Goal: Task Accomplishment & Management: Complete application form

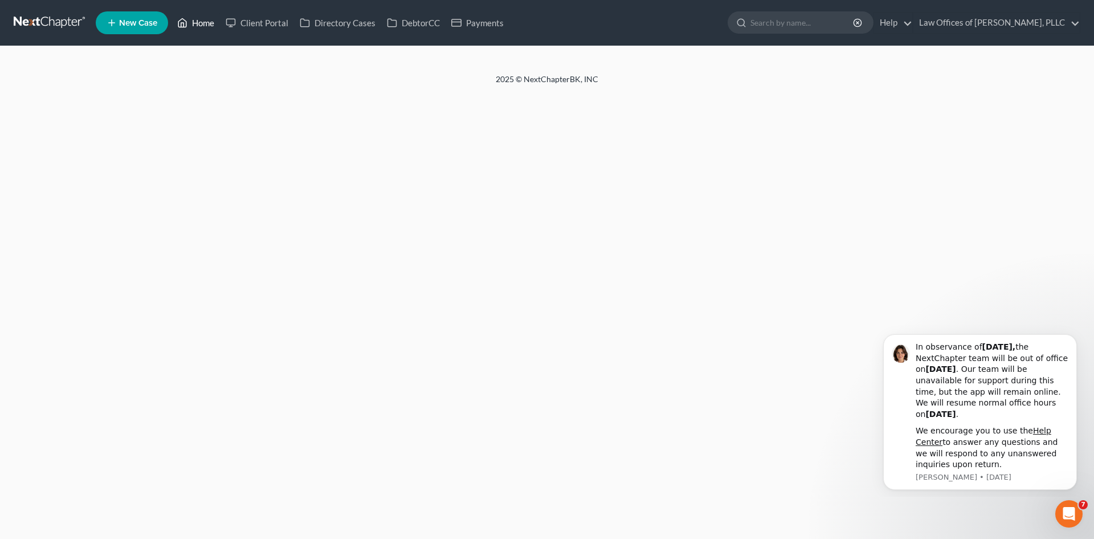
click at [193, 25] on link "Home" at bounding box center [196, 23] width 48 height 21
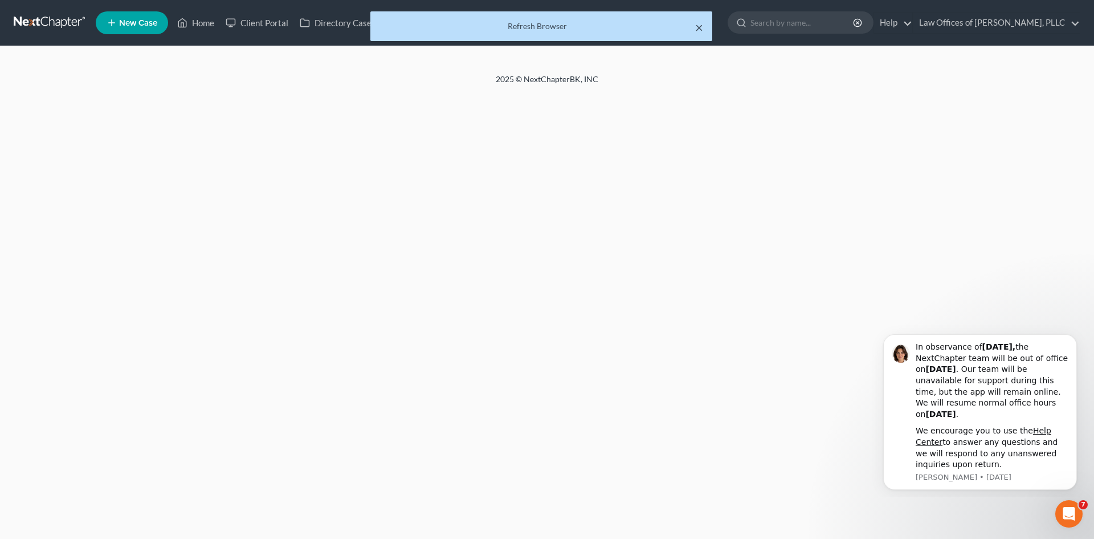
click at [701, 27] on button "×" at bounding box center [699, 28] width 8 height 14
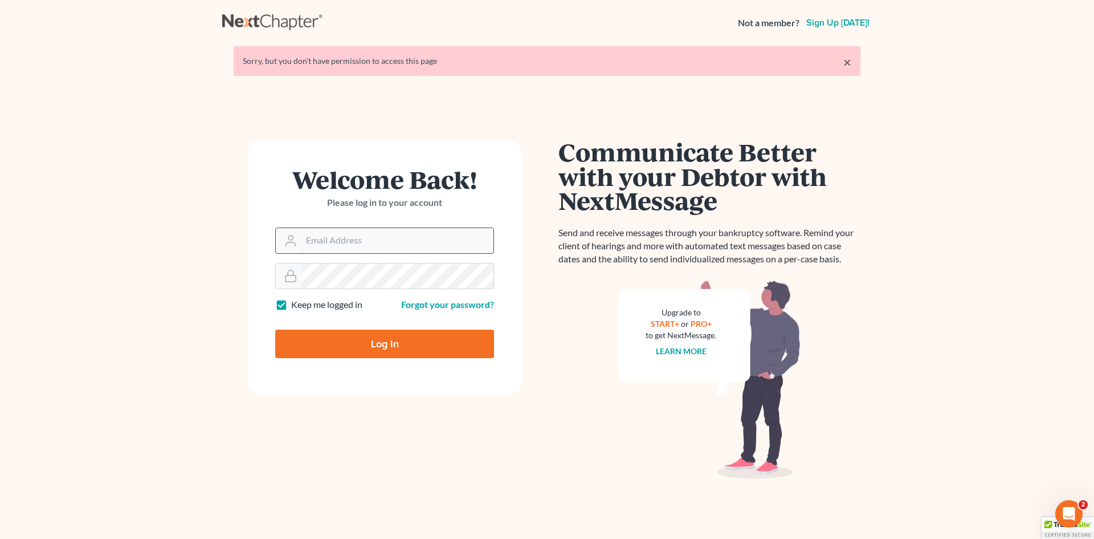
click at [381, 246] on input "Email Address" at bounding box center [398, 240] width 192 height 25
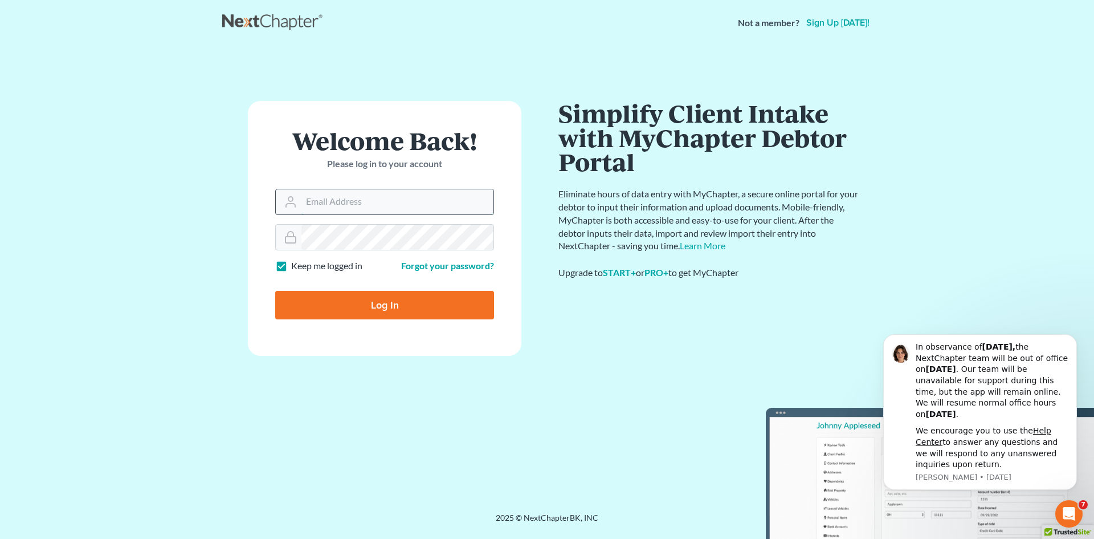
type input "[EMAIL_ADDRESS][DOMAIN_NAME]"
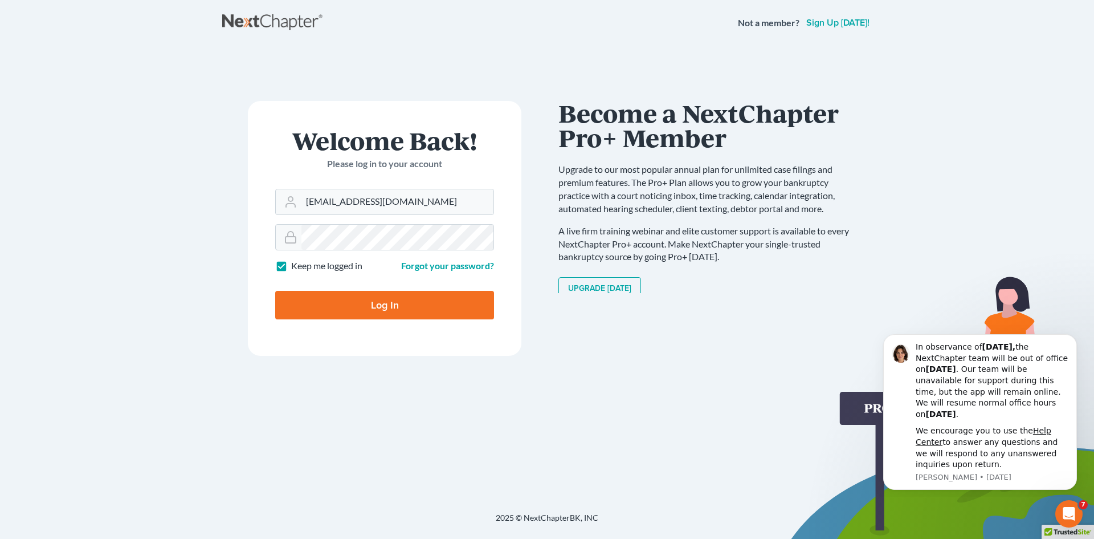
click at [435, 301] on input "Log In" at bounding box center [384, 305] width 219 height 28
type input "Thinking..."
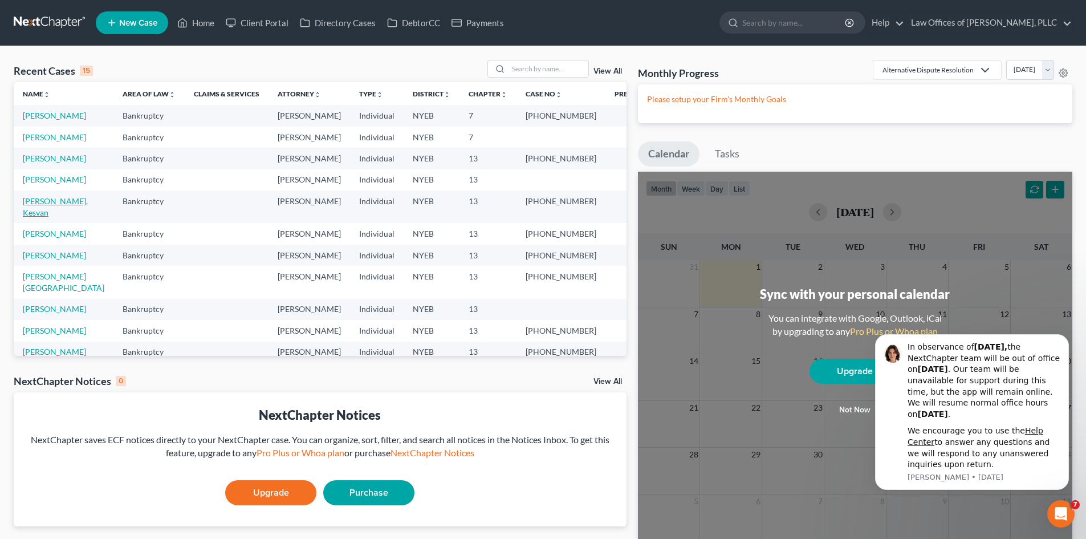
click at [52, 201] on link "[PERSON_NAME], Kesvan" at bounding box center [55, 206] width 65 height 21
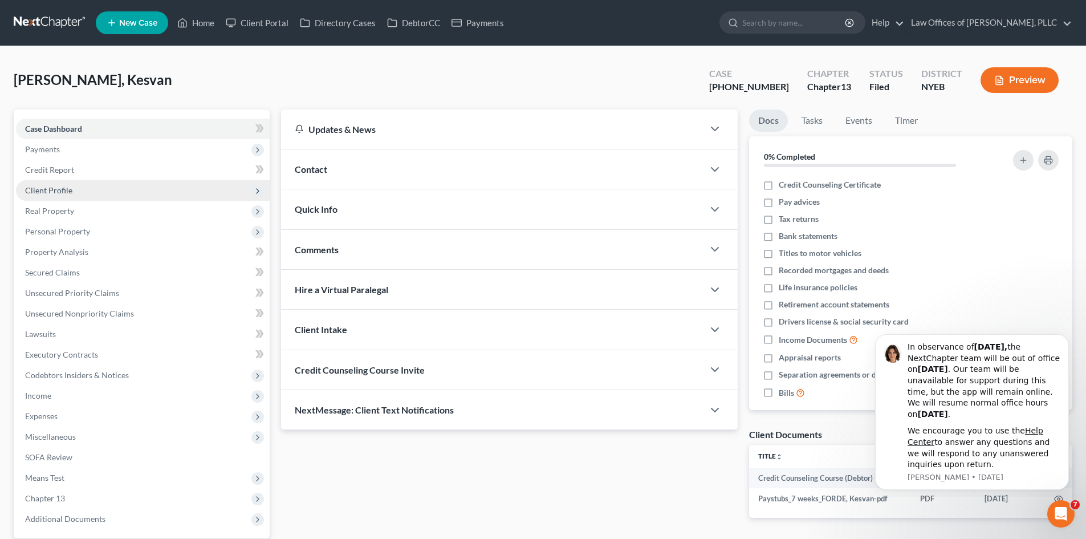
click at [49, 190] on span "Client Profile" at bounding box center [48, 190] width 47 height 10
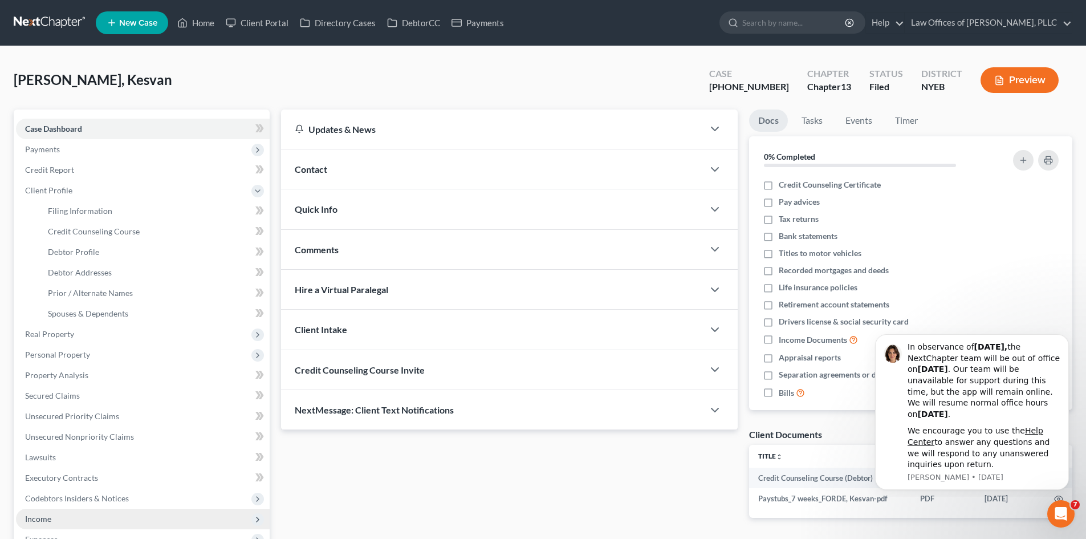
click at [59, 516] on span "Income" at bounding box center [143, 518] width 254 height 21
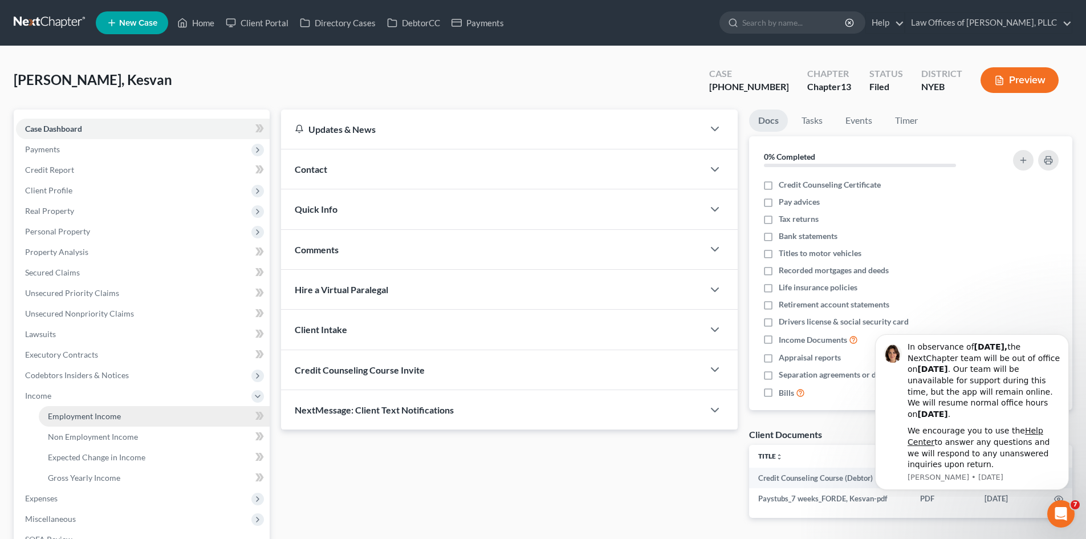
click at [78, 421] on link "Employment Income" at bounding box center [154, 416] width 231 height 21
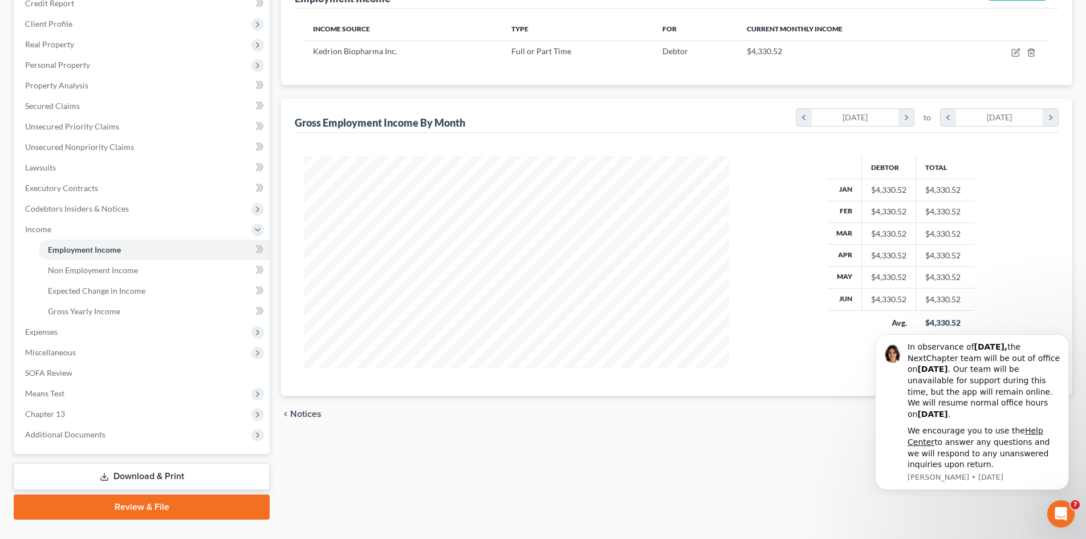
scroll to position [190, 0]
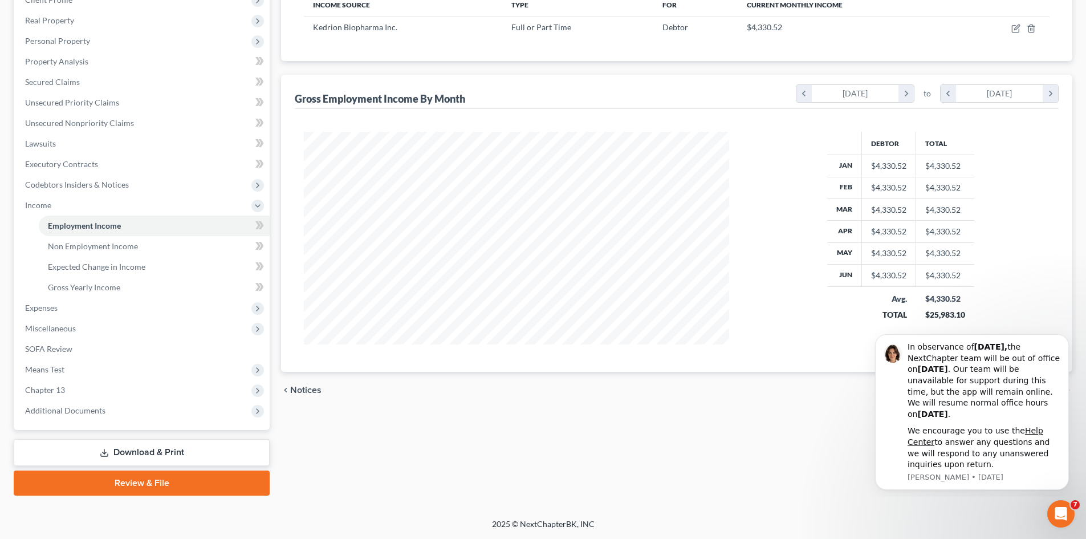
drag, startPoint x: 1094, startPoint y: 193, endPoint x: 173, endPoint y: 75, distance: 928.5
click at [86, 414] on span "Additional Documents" at bounding box center [65, 410] width 80 height 10
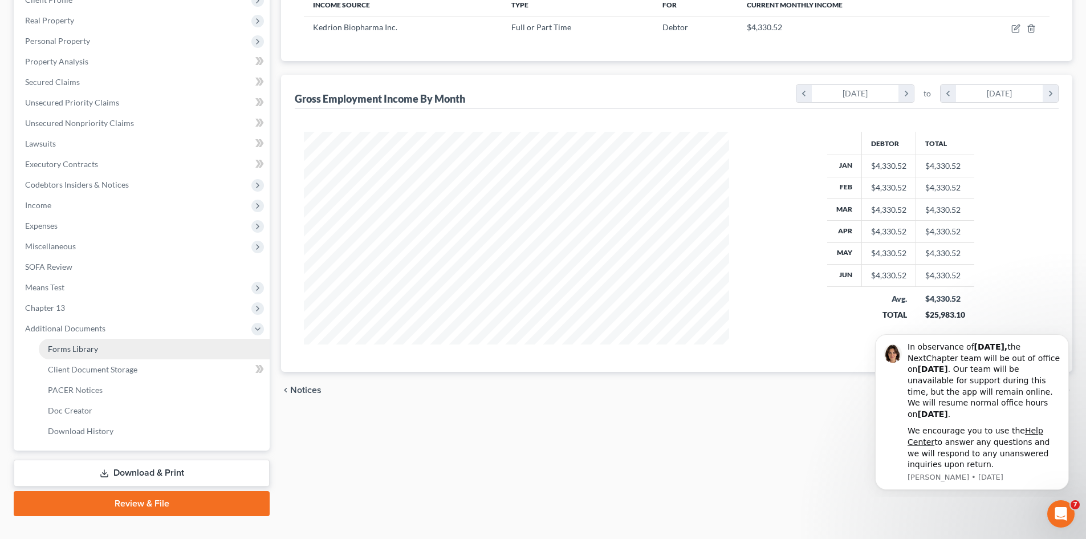
click at [95, 352] on span "Forms Library" at bounding box center [73, 349] width 50 height 10
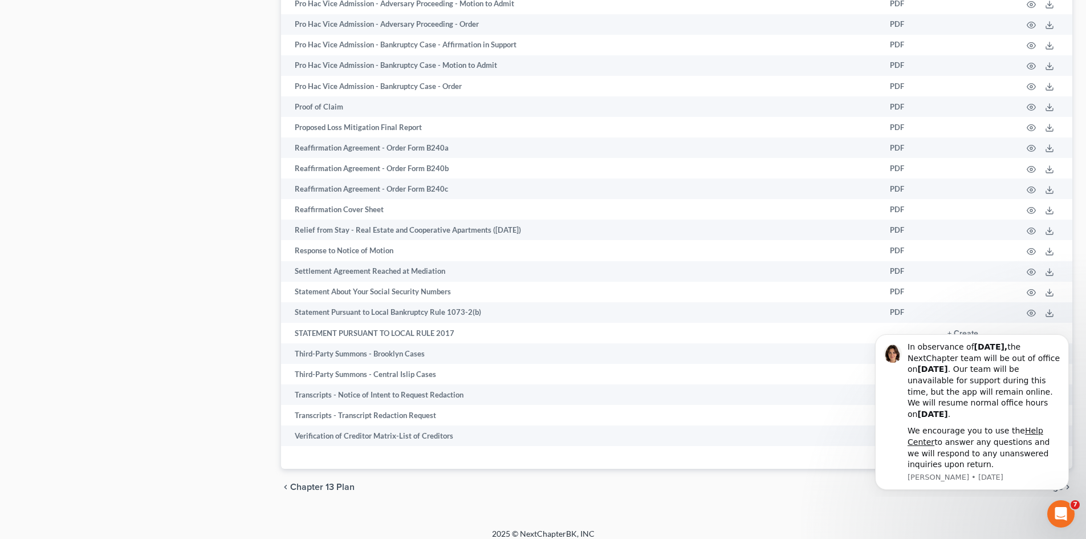
scroll to position [1667, 0]
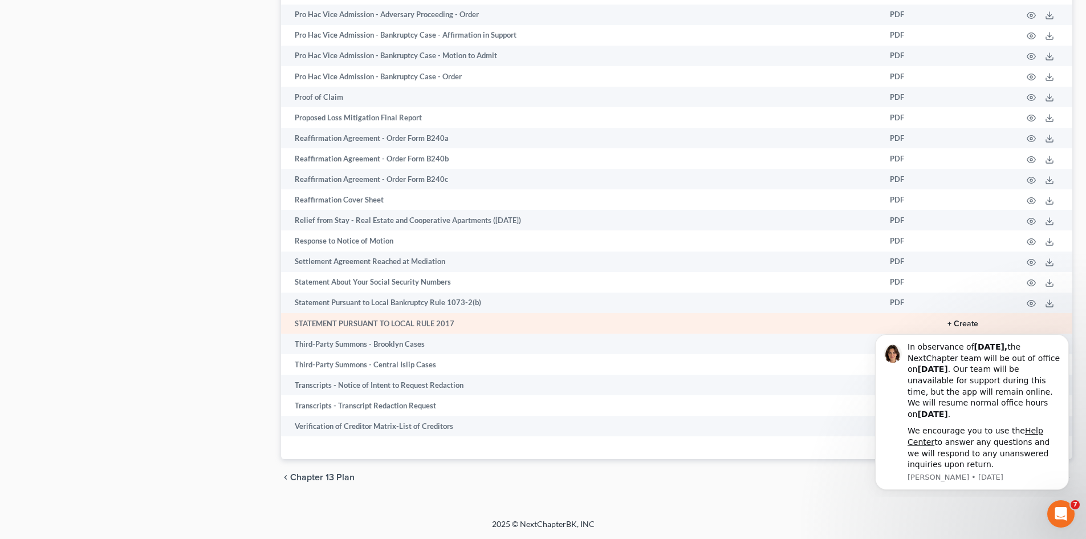
click at [968, 320] on button "+ Create" at bounding box center [962, 324] width 31 height 8
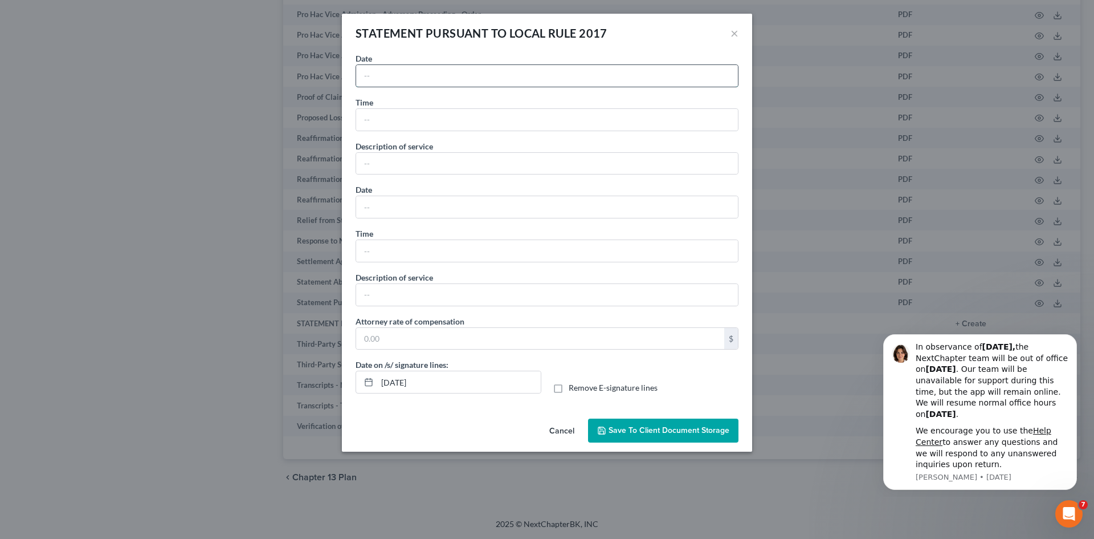
click at [545, 83] on input "text" at bounding box center [547, 76] width 382 height 22
click at [459, 79] on input "July" at bounding box center [547, 76] width 382 height 22
type input "[DATE]"
click at [443, 119] on input "text" at bounding box center [547, 120] width 382 height 22
click at [436, 335] on input "text" at bounding box center [540, 339] width 368 height 22
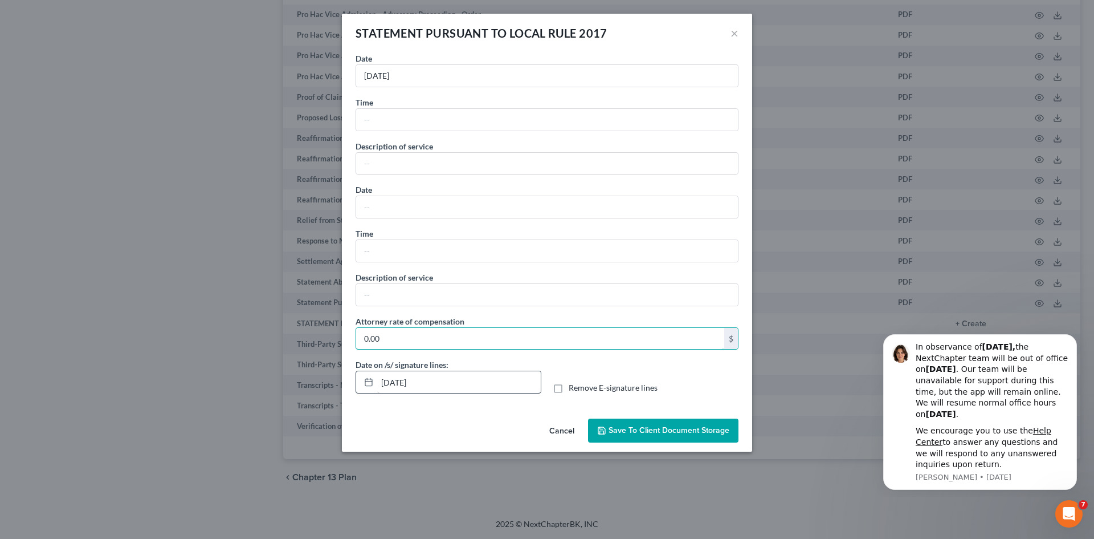
type input "0.00"
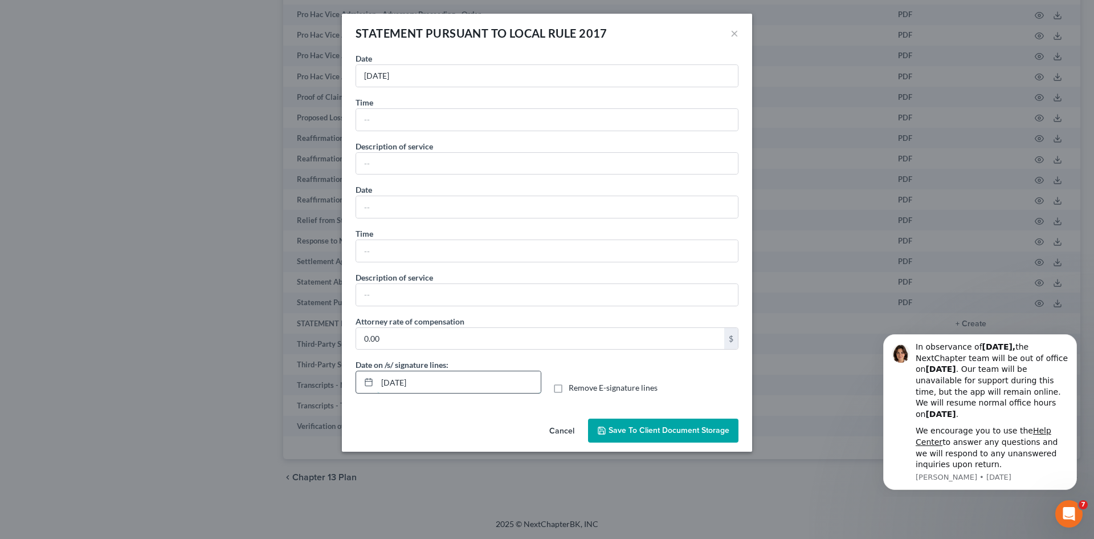
click at [405, 386] on input "[DATE]" at bounding box center [459, 382] width 164 height 22
drag, startPoint x: 402, startPoint y: 383, endPoint x: 376, endPoint y: 384, distance: 26.2
click at [376, 384] on div "[DATE]" at bounding box center [449, 381] width 186 height 23
type input "[DATE]"
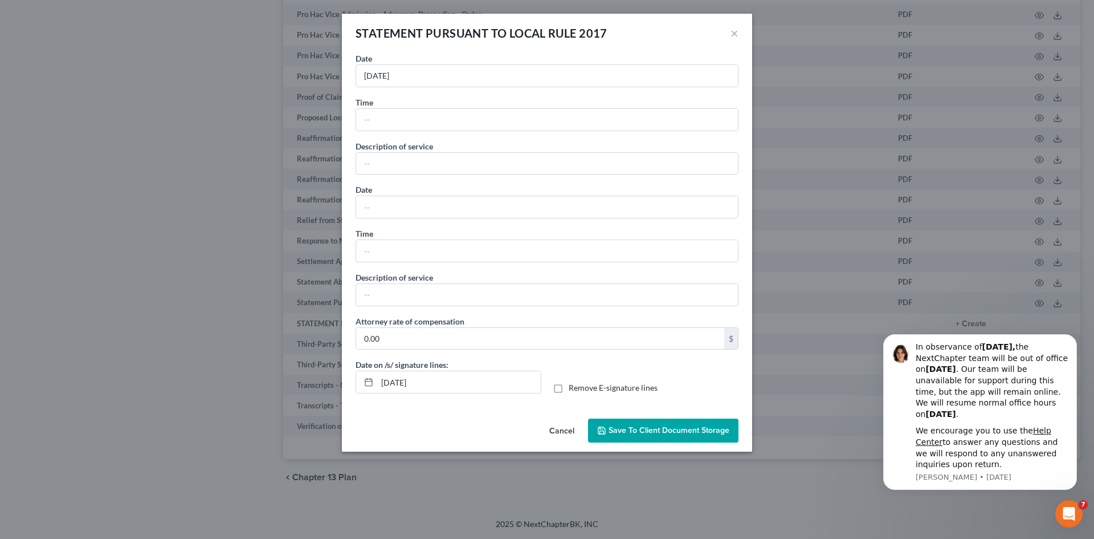
click at [846, 135] on div "STATEMENT PURSUANT TO LOCAL RULE 2017 × No additional information is needed to …" at bounding box center [547, 269] width 1094 height 539
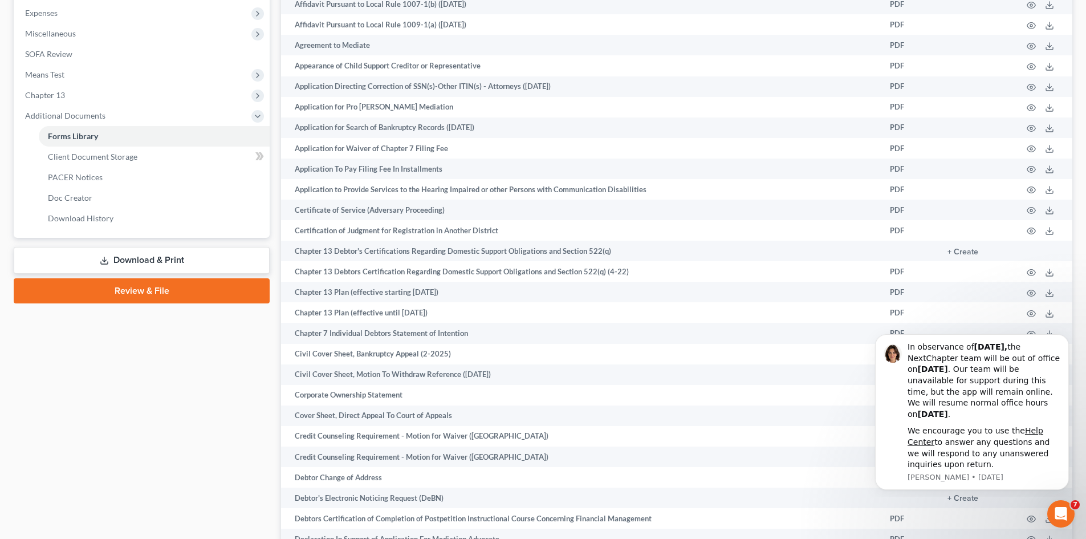
scroll to position [430, 0]
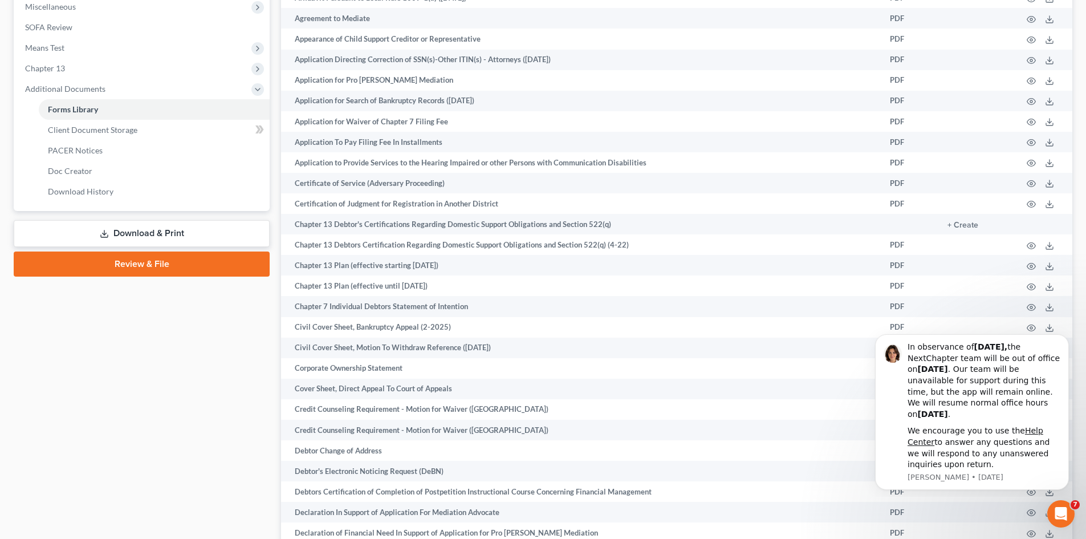
click at [101, 234] on icon at bounding box center [104, 233] width 9 height 9
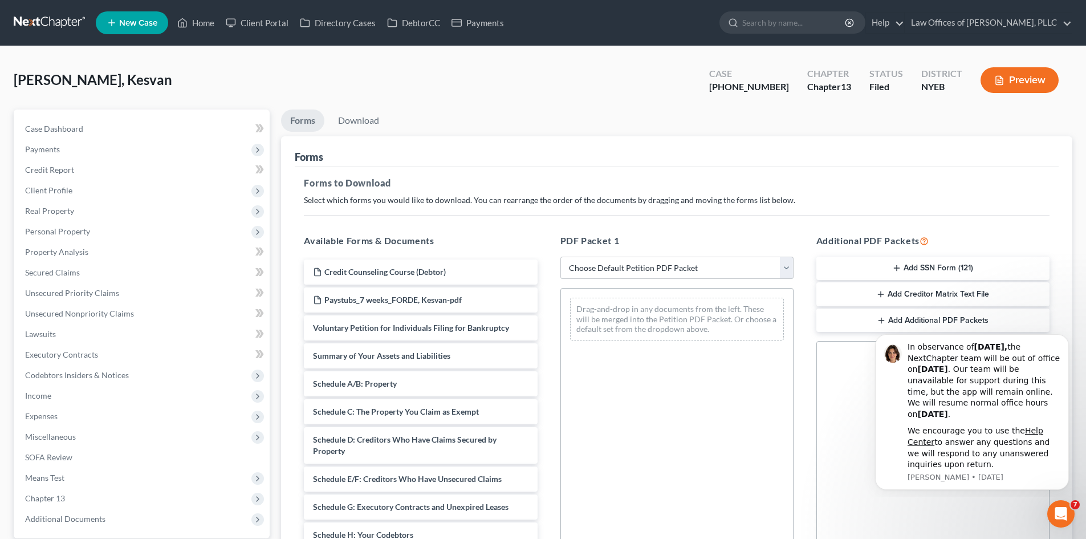
click at [600, 268] on select "Choose Default Petition PDF Packet Complete Bankruptcy Petition (all forms and …" at bounding box center [676, 267] width 233 height 23
select select "3"
click at [560, 256] on select "Choose Default Petition PDF Packet Complete Bankruptcy Petition (all forms and …" at bounding box center [676, 267] width 233 height 23
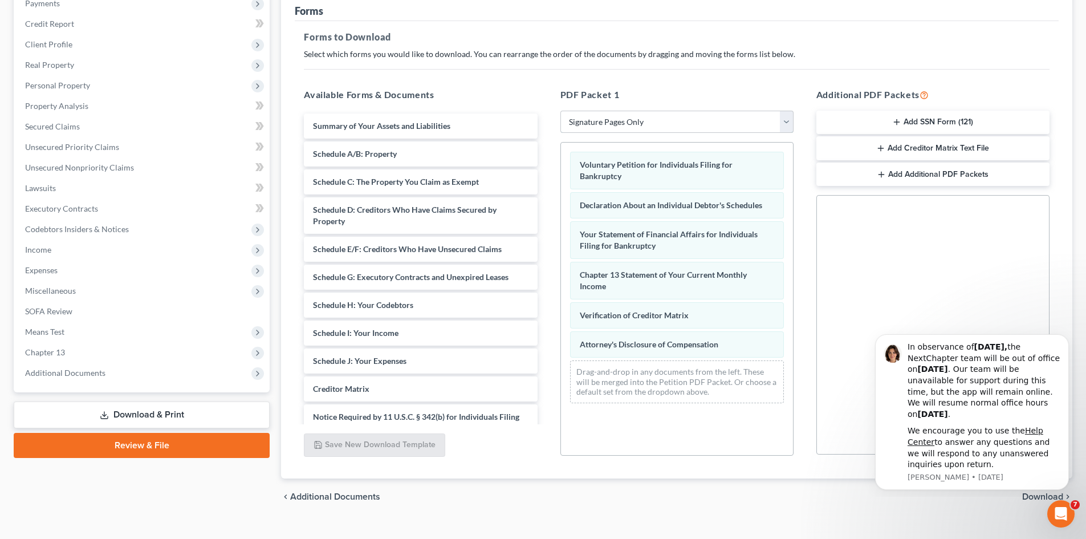
scroll to position [165, 0]
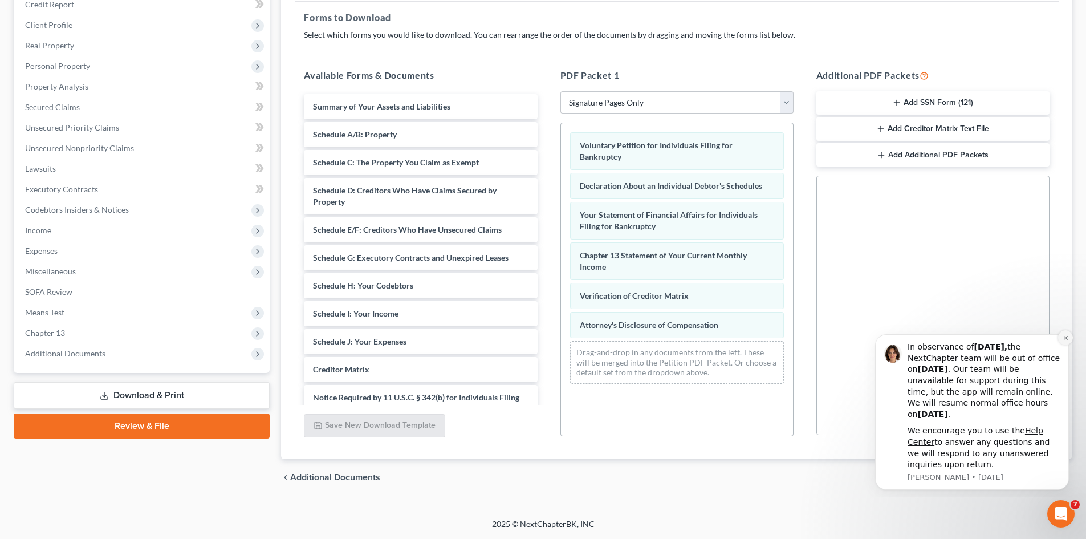
click at [1066, 335] on icon "Dismiss notification" at bounding box center [1065, 338] width 6 height 6
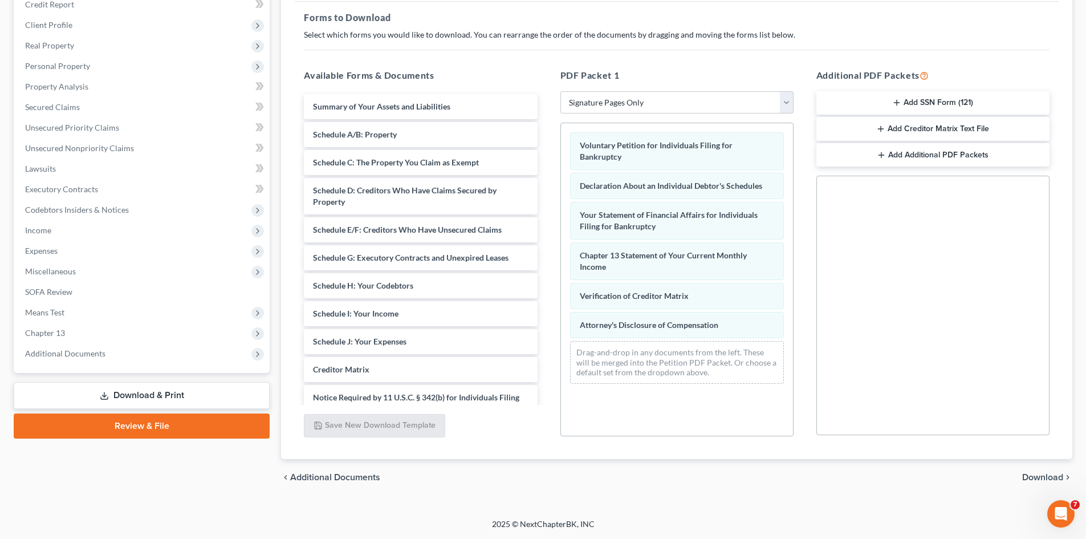
click at [1034, 477] on span "Download" at bounding box center [1042, 476] width 41 height 9
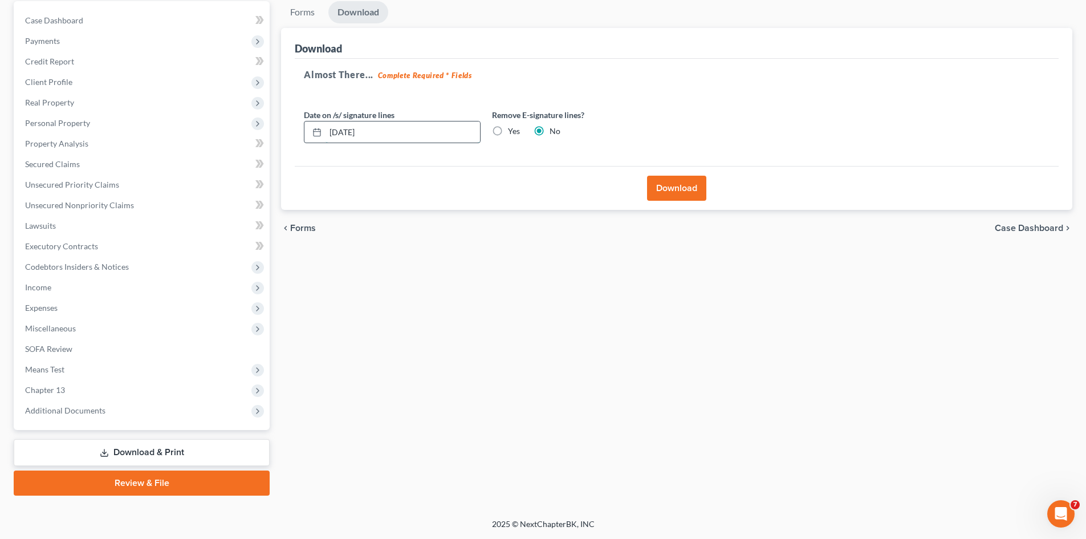
drag, startPoint x: 352, startPoint y: 129, endPoint x: 316, endPoint y: 129, distance: 35.9
click at [316, 129] on div "[DATE]" at bounding box center [392, 132] width 177 height 23
type input "[DATE]"
click at [508, 131] on label "Yes" at bounding box center [514, 130] width 12 height 11
click at [512, 131] on input "Yes" at bounding box center [515, 128] width 7 height 7
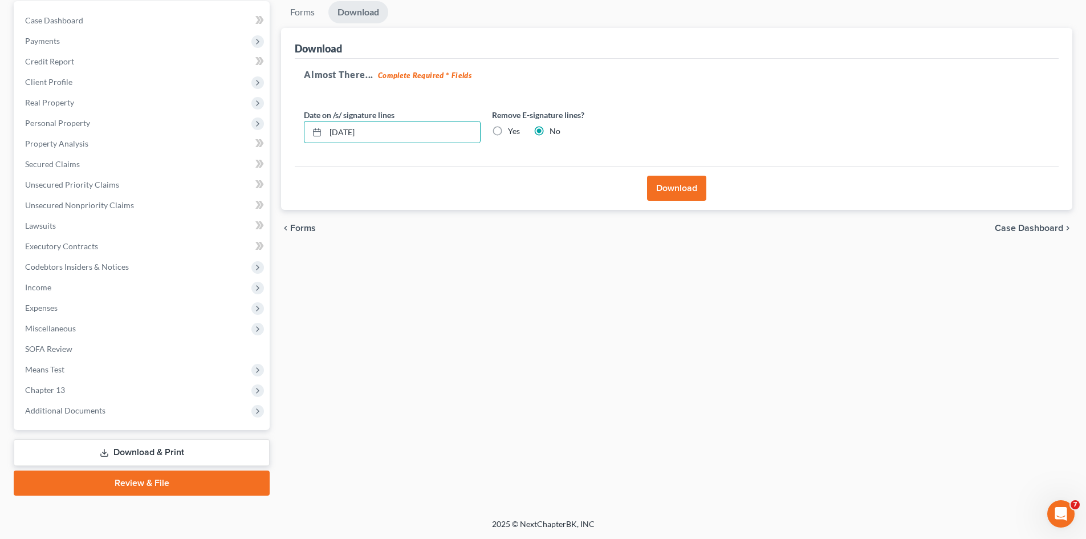
radio input "true"
radio input "false"
click at [663, 190] on button "Download" at bounding box center [676, 188] width 59 height 25
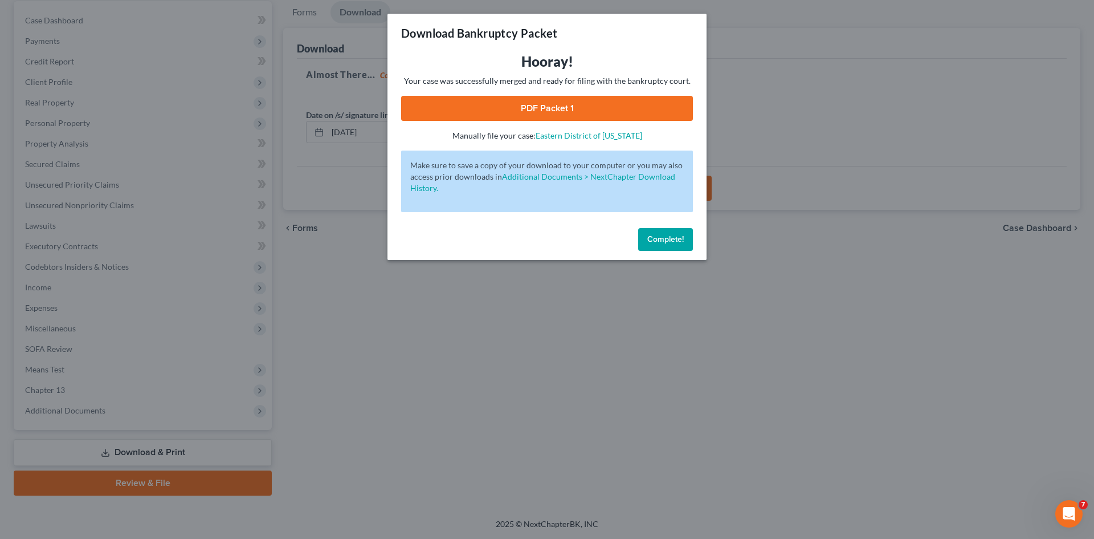
click at [590, 108] on link "PDF Packet 1" at bounding box center [547, 108] width 292 height 25
click at [669, 247] on button "Complete!" at bounding box center [665, 239] width 55 height 23
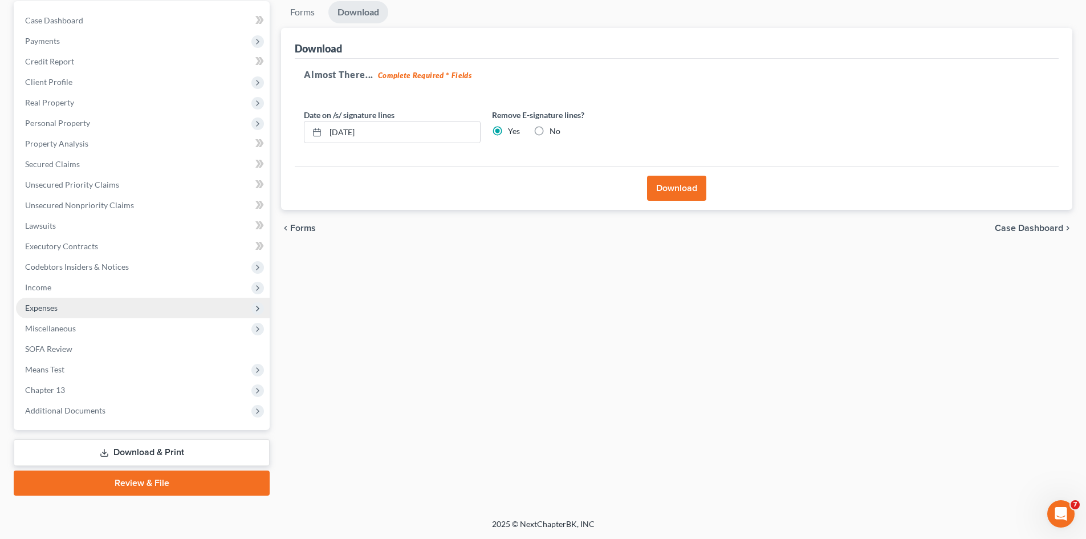
click at [119, 303] on span "Expenses" at bounding box center [143, 308] width 254 height 21
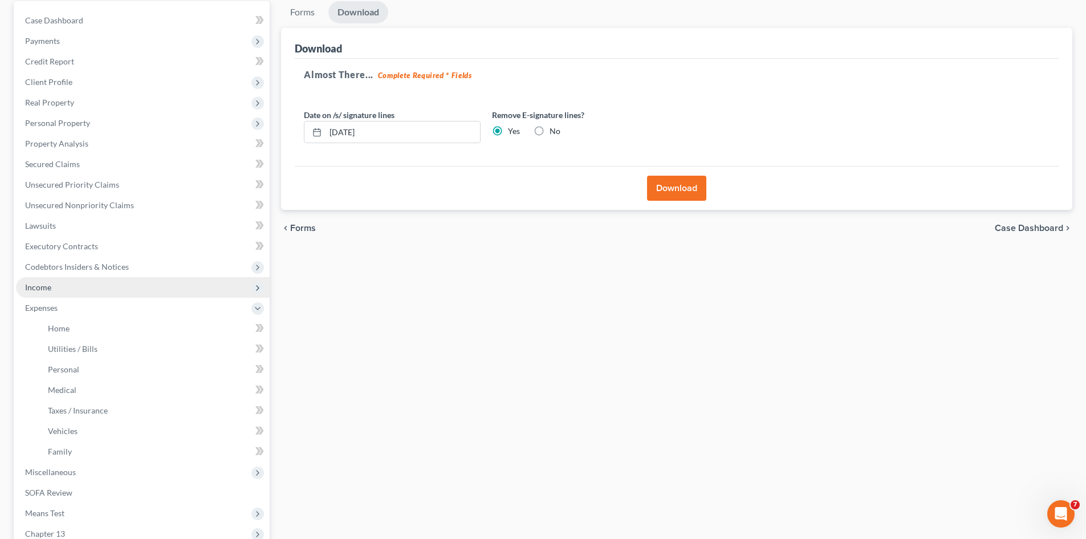
click at [117, 291] on span "Income" at bounding box center [143, 287] width 254 height 21
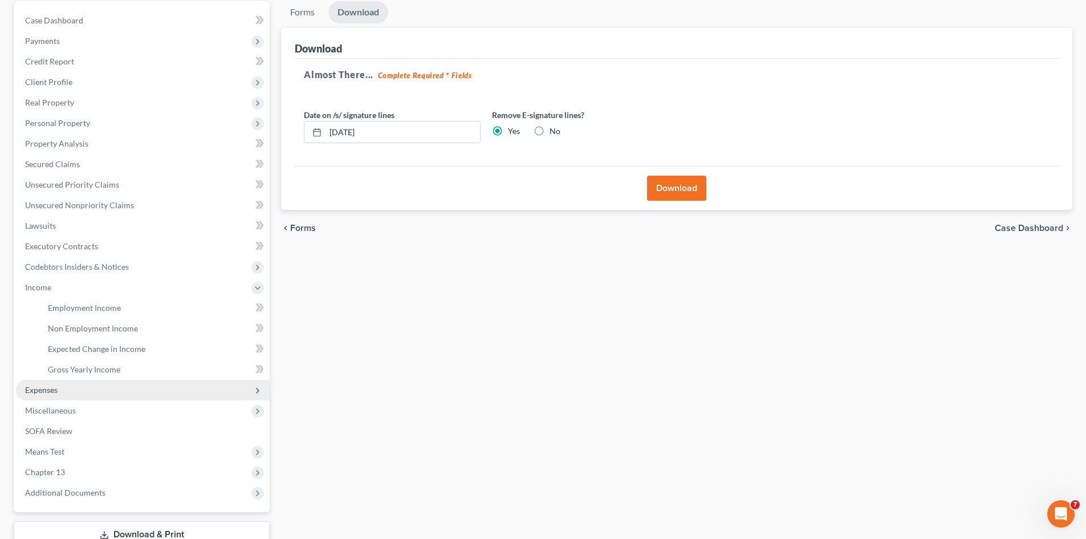
click at [99, 389] on span "Expenses" at bounding box center [143, 390] width 254 height 21
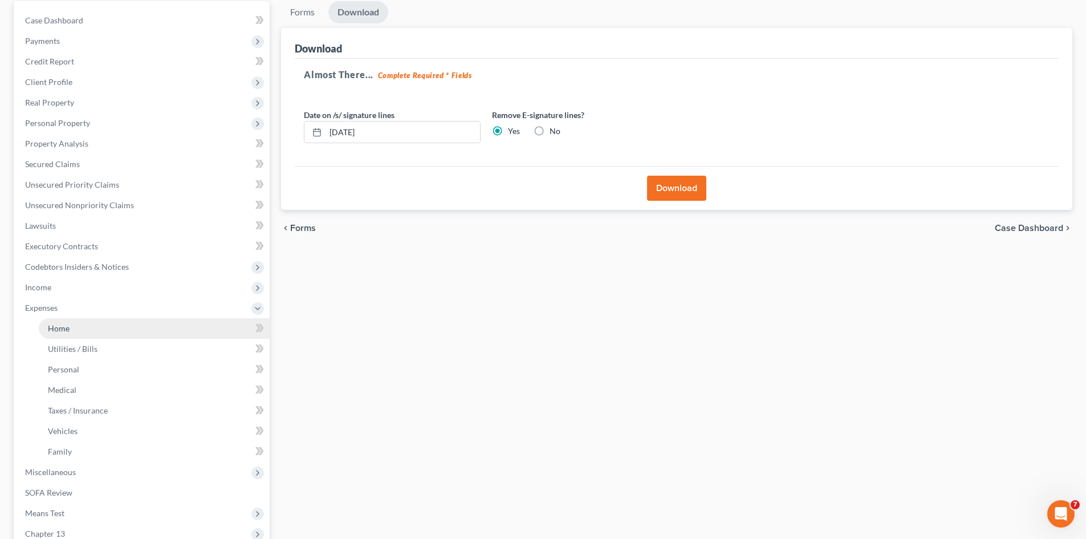
click at [80, 329] on link "Home" at bounding box center [154, 328] width 231 height 21
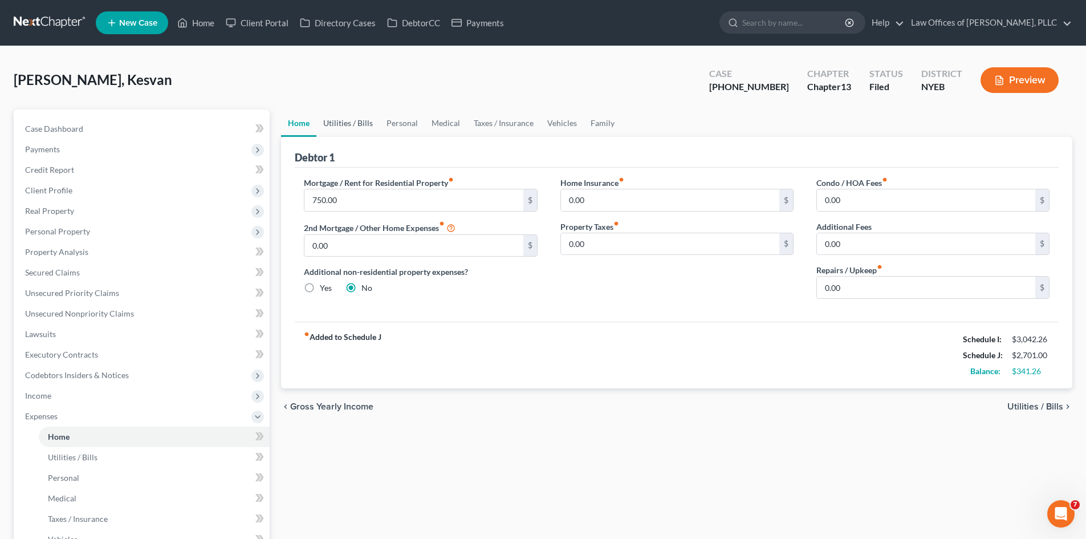
click at [356, 121] on link "Utilities / Bills" at bounding box center [347, 122] width 63 height 27
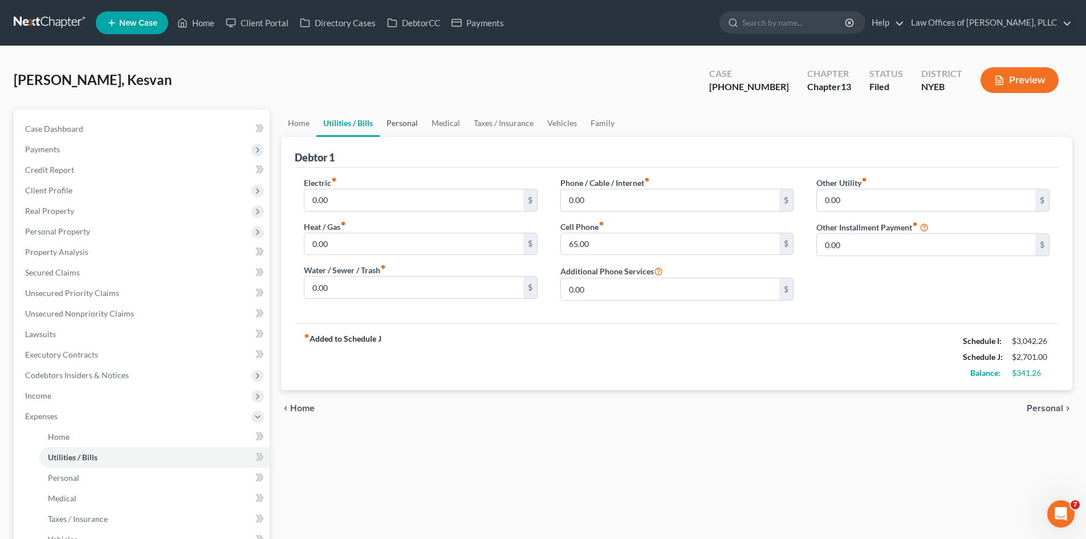
click at [399, 124] on link "Personal" at bounding box center [402, 122] width 45 height 27
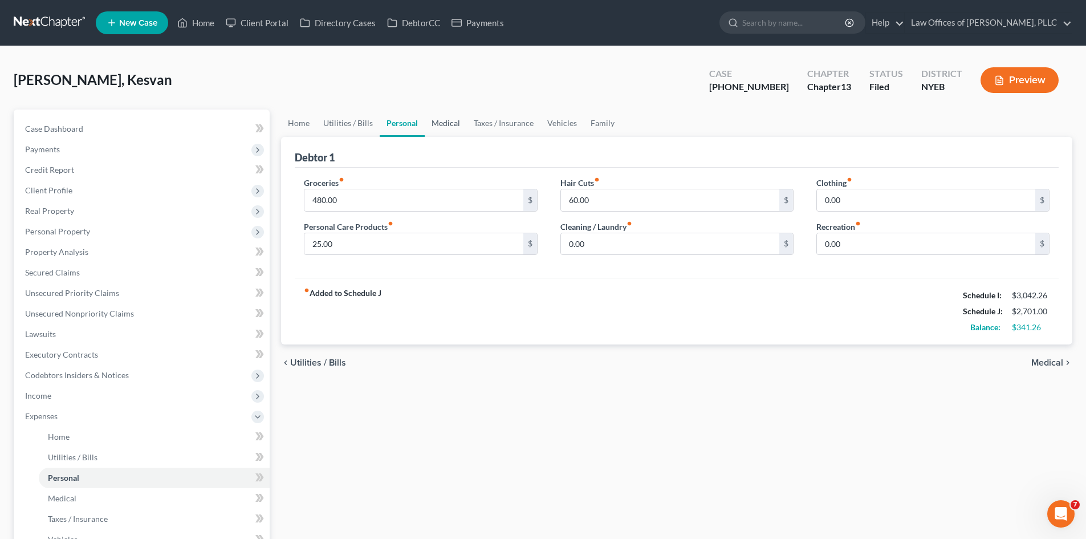
click at [451, 124] on link "Medical" at bounding box center [446, 122] width 42 height 27
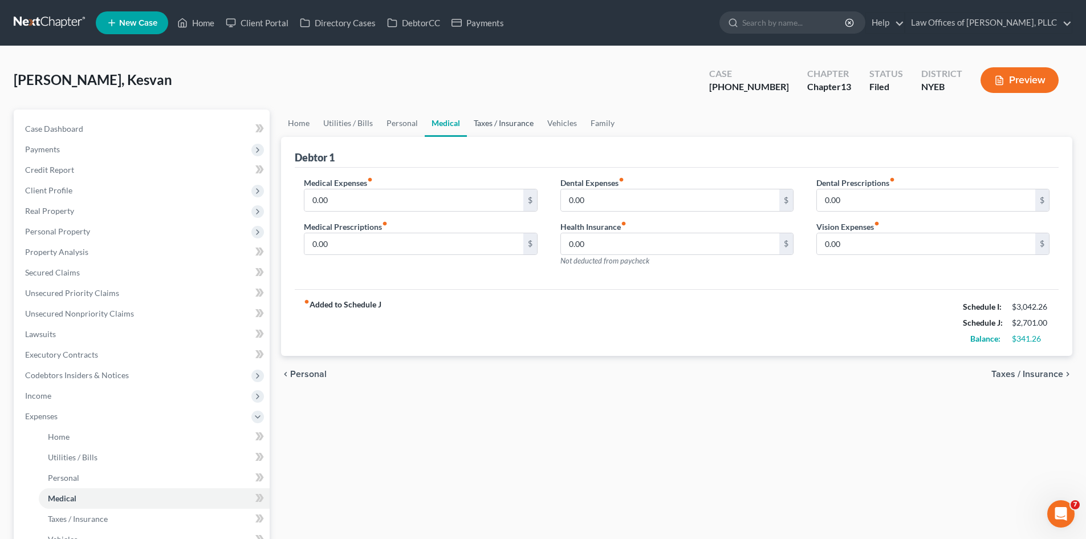
click at [496, 124] on link "Taxes / Insurance" at bounding box center [504, 122] width 74 height 27
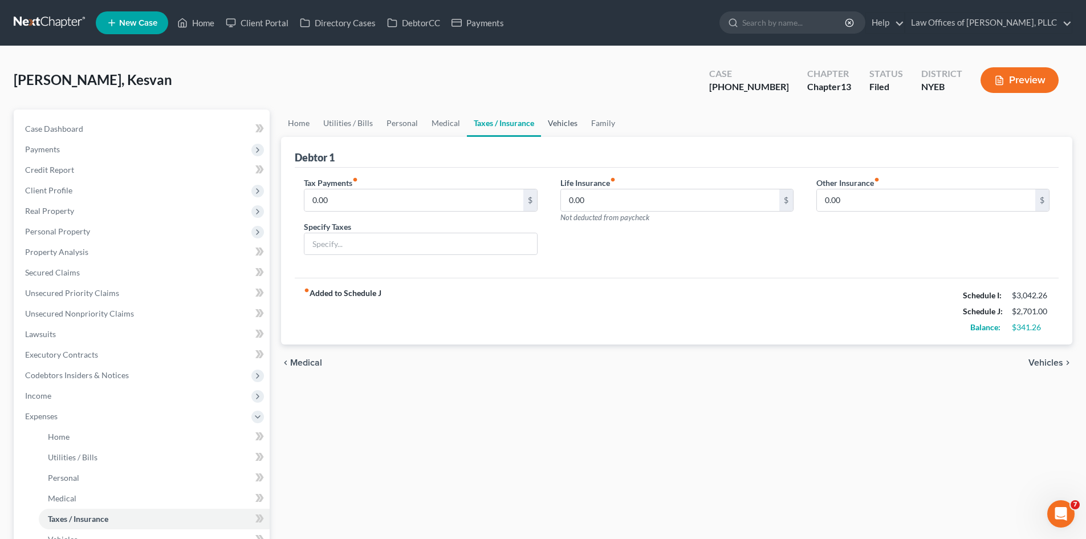
click at [569, 123] on link "Vehicles" at bounding box center [562, 122] width 43 height 27
